Goal: Information Seeking & Learning: Learn about a topic

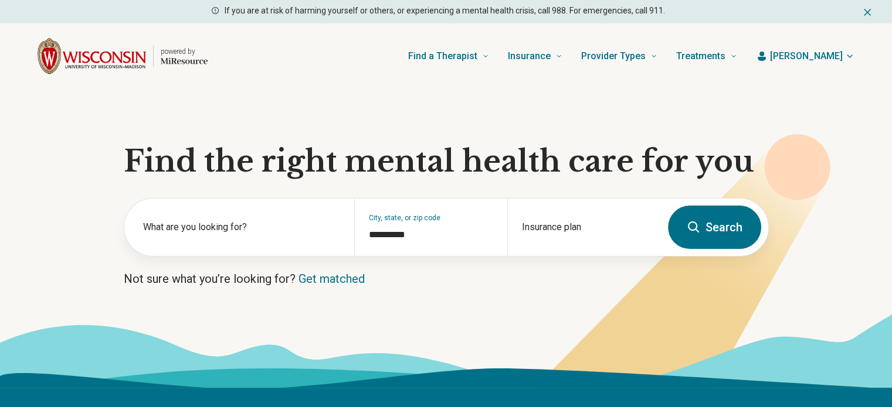
click at [835, 53] on span "[PERSON_NAME]" at bounding box center [806, 56] width 73 height 14
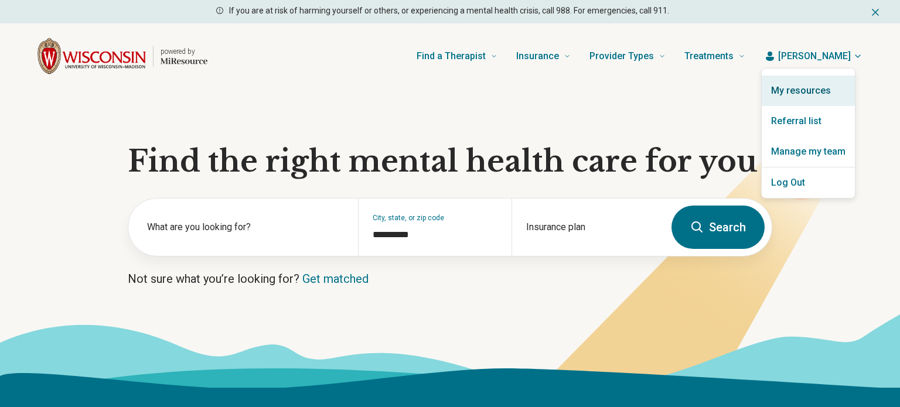
click at [811, 97] on link "My resources" at bounding box center [808, 91] width 93 height 30
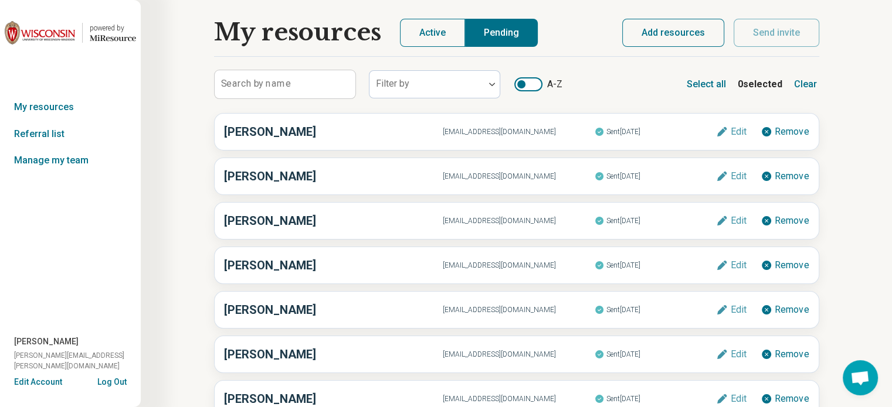
click at [411, 30] on button "Active" at bounding box center [432, 33] width 65 height 28
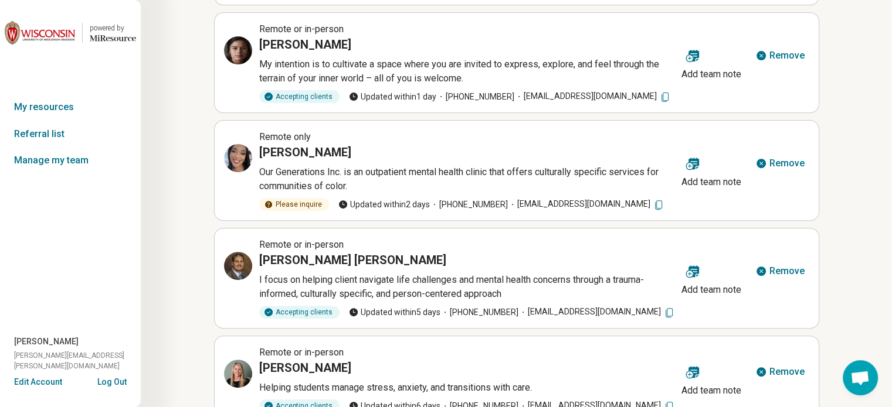
scroll to position [617, 0]
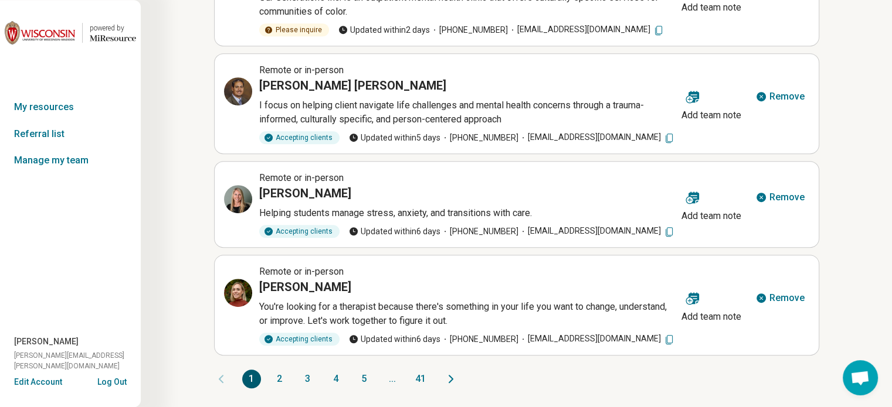
click at [275, 382] on button "2" at bounding box center [279, 379] width 19 height 19
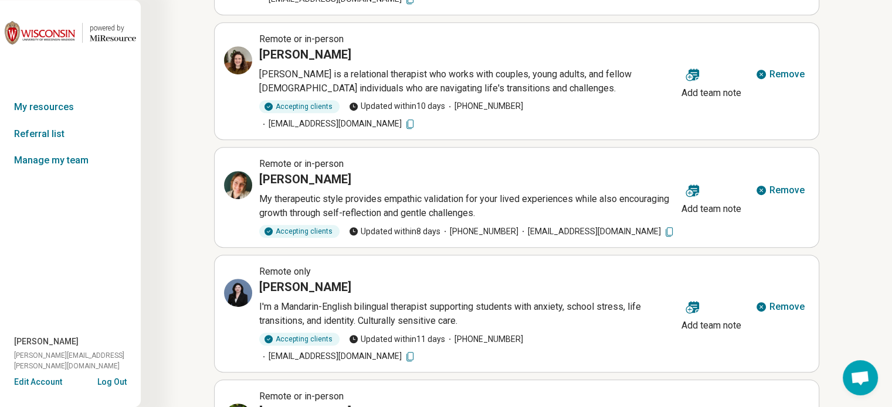
scroll to position [614, 0]
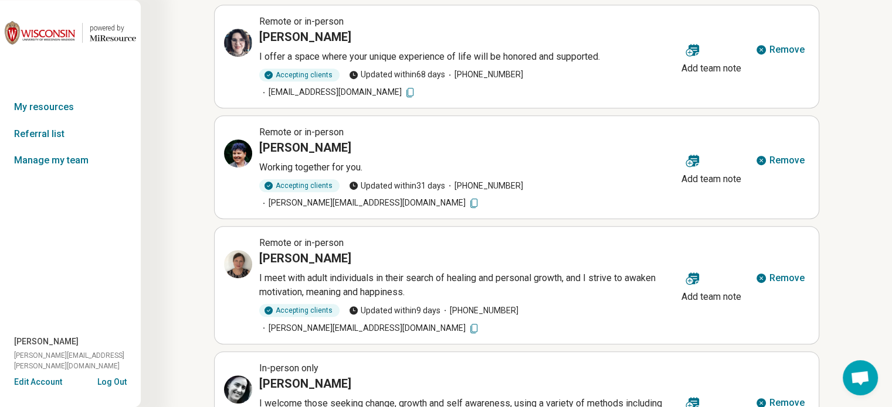
scroll to position [621, 0]
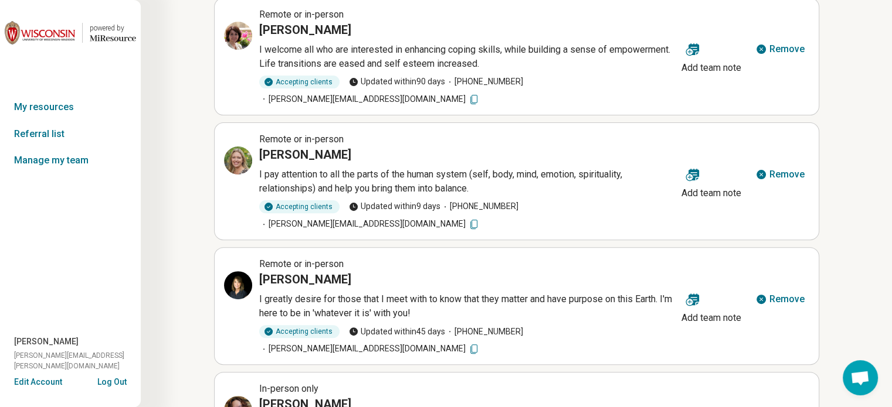
scroll to position [597, 0]
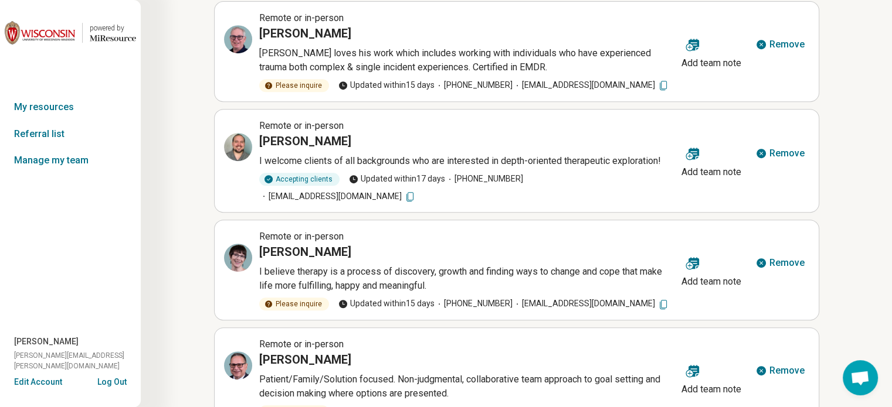
scroll to position [569, 0]
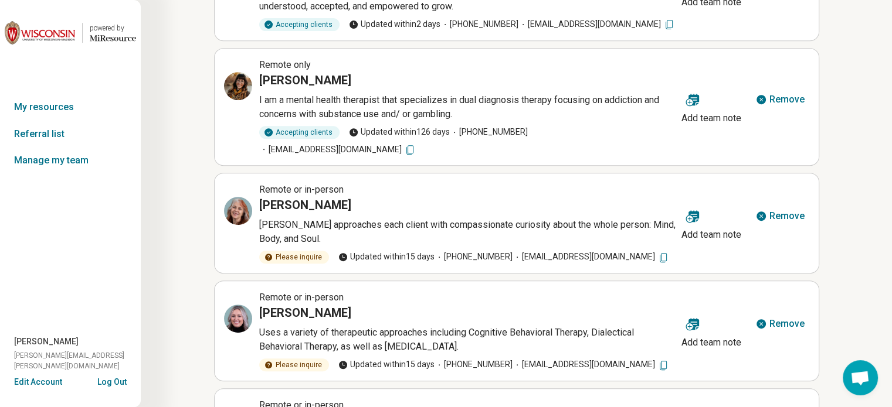
scroll to position [600, 0]
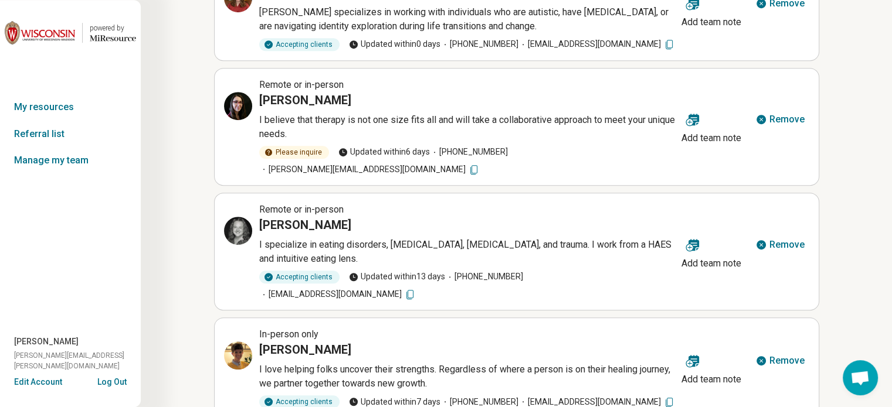
scroll to position [631, 0]
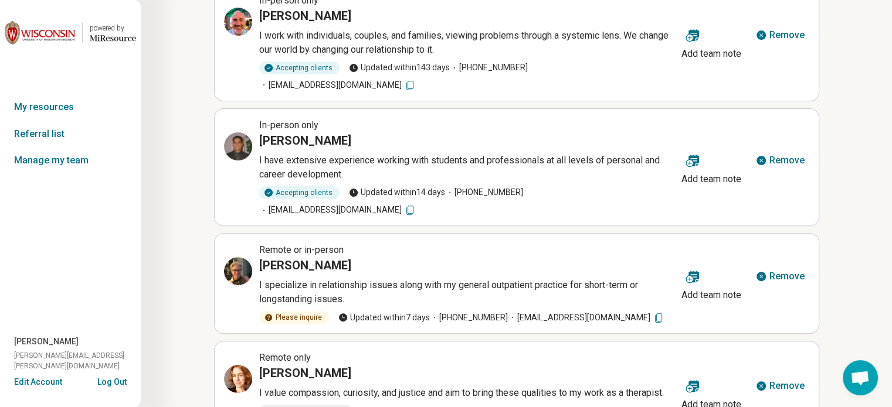
scroll to position [554, 0]
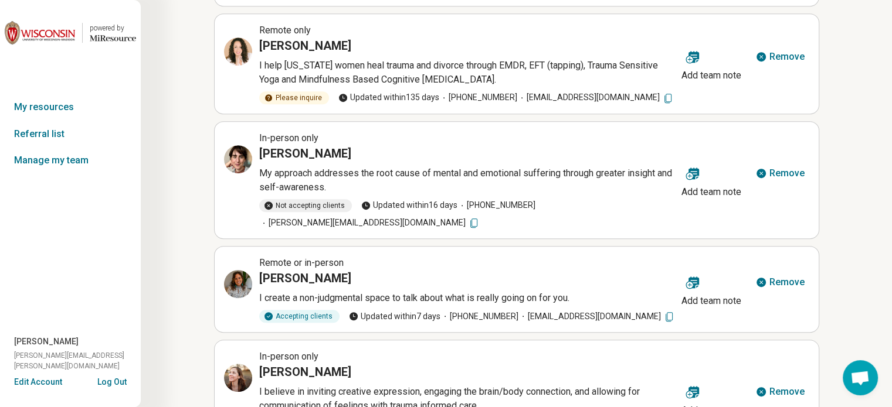
click at [366, 382] on article "In-person only [PERSON_NAME] I believe in inviting creative expression, engagin…" at bounding box center [516, 399] width 605 height 118
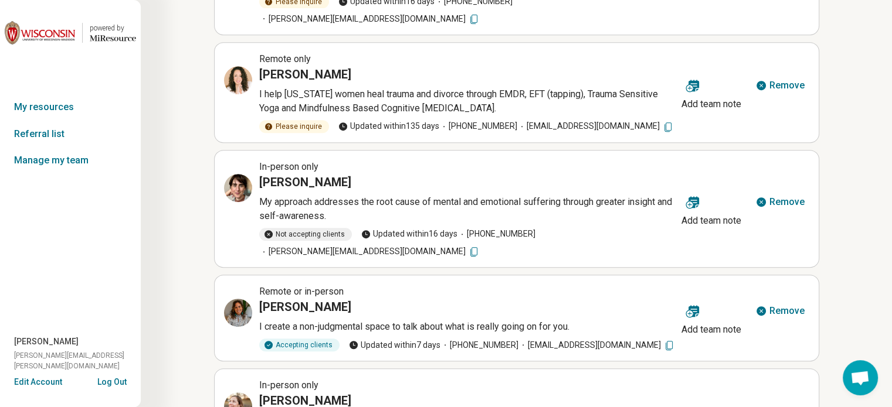
scroll to position [586, 0]
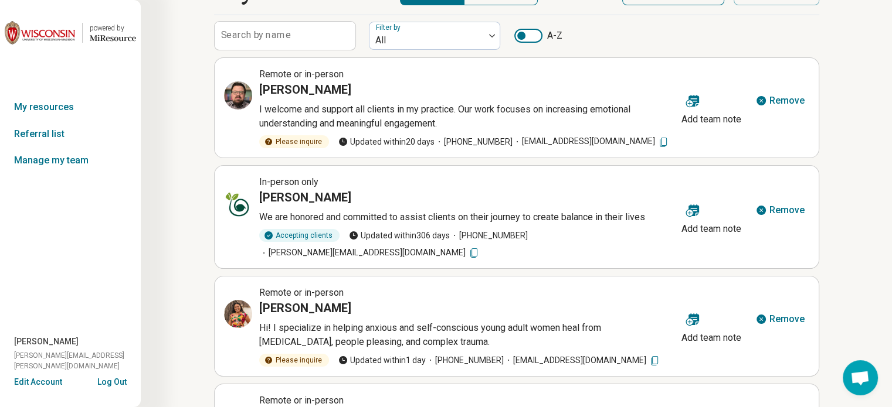
scroll to position [0, 0]
